Goal: Information Seeking & Learning: Learn about a topic

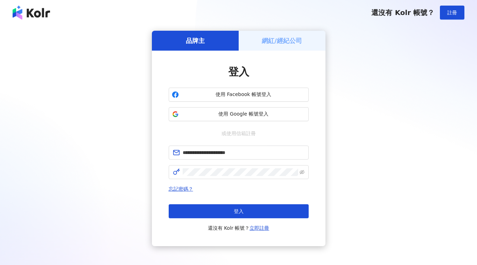
click at [232, 207] on button "登入" at bounding box center [239, 212] width 140 height 14
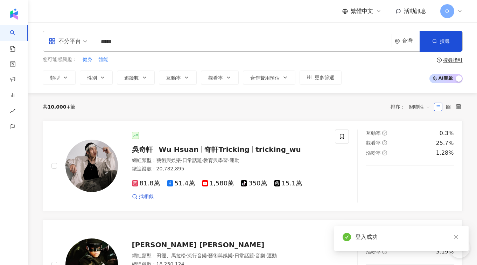
type input "******"
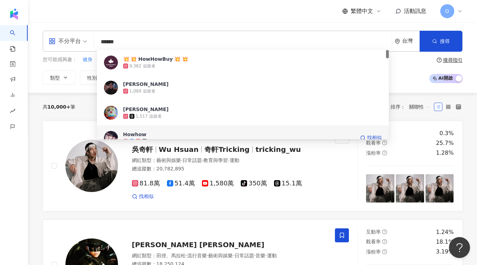
click at [147, 130] on div "Howhow 2,942,213 追蹤者 找相似" at bounding box center [243, 138] width 292 height 25
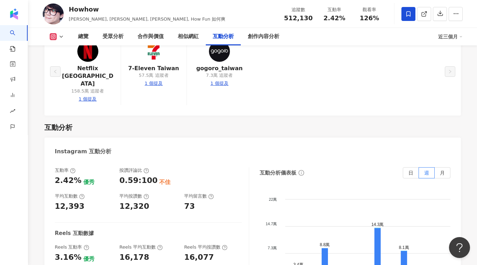
scroll to position [1341, 0]
